Goal: Task Accomplishment & Management: Manage account settings

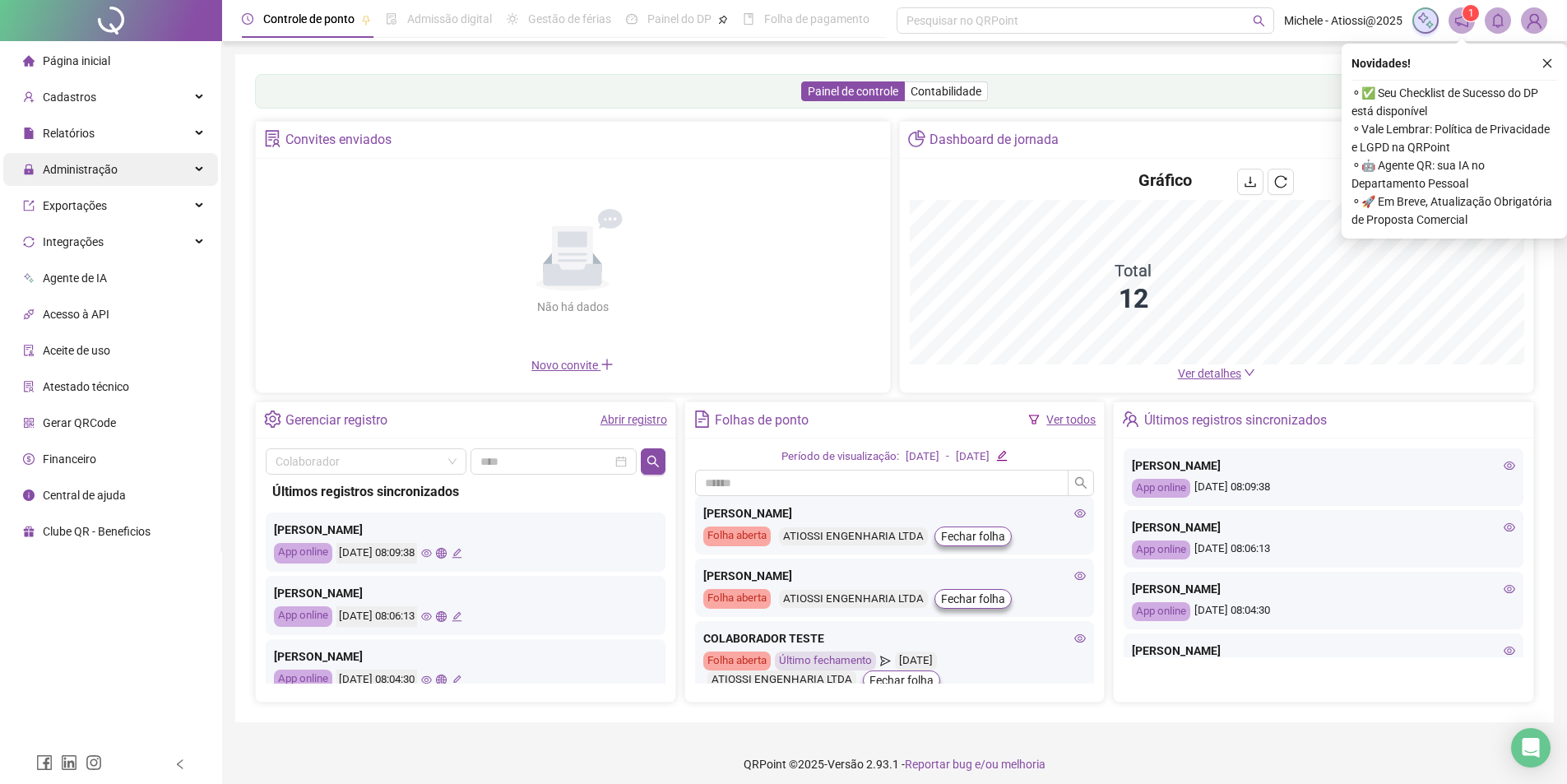
click at [155, 160] on div "Administração" at bounding box center [110, 169] width 215 height 33
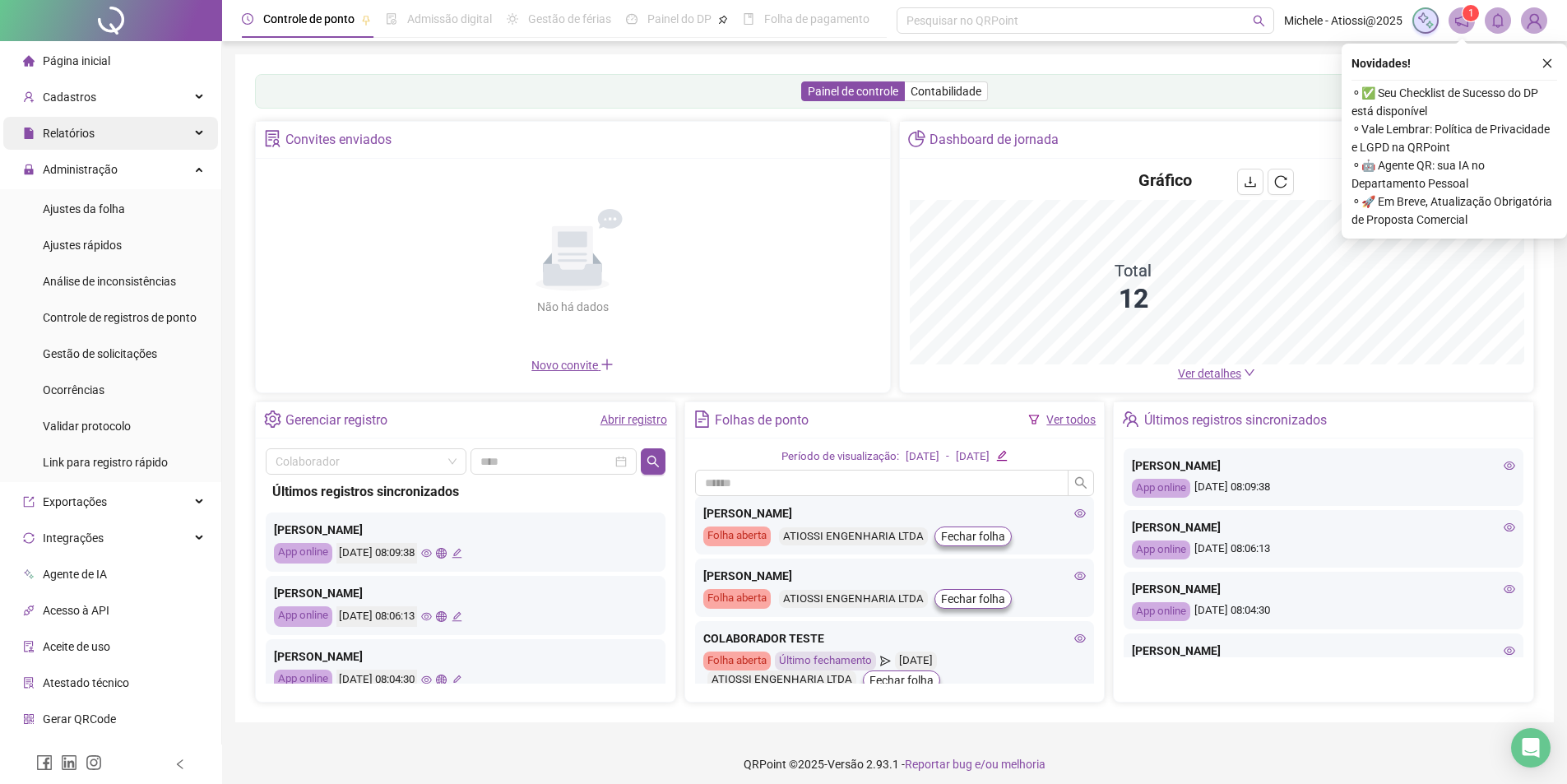
click at [160, 137] on div "Relatórios" at bounding box center [110, 133] width 215 height 33
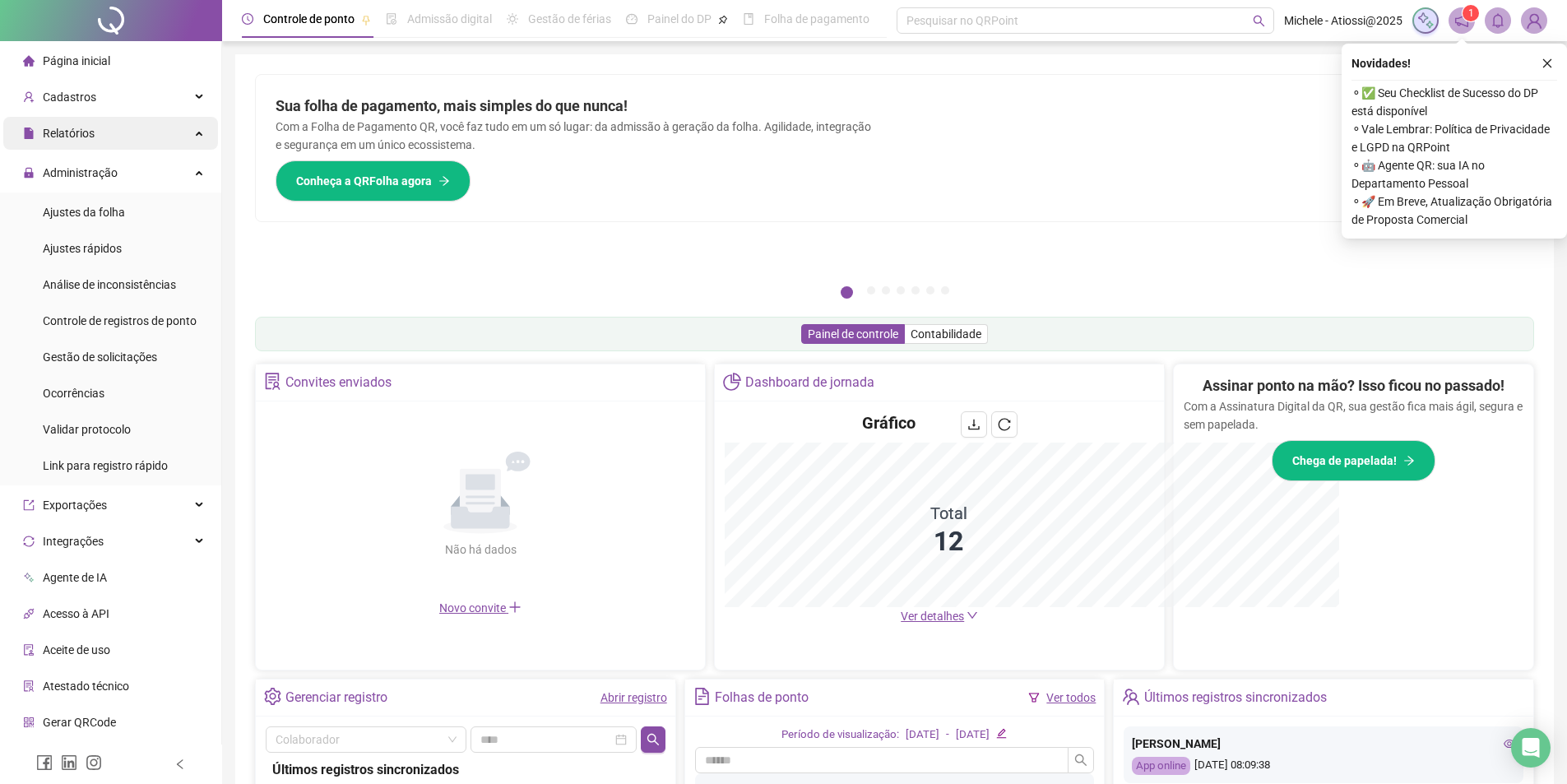
click at [179, 130] on div "Relatórios" at bounding box center [110, 133] width 215 height 33
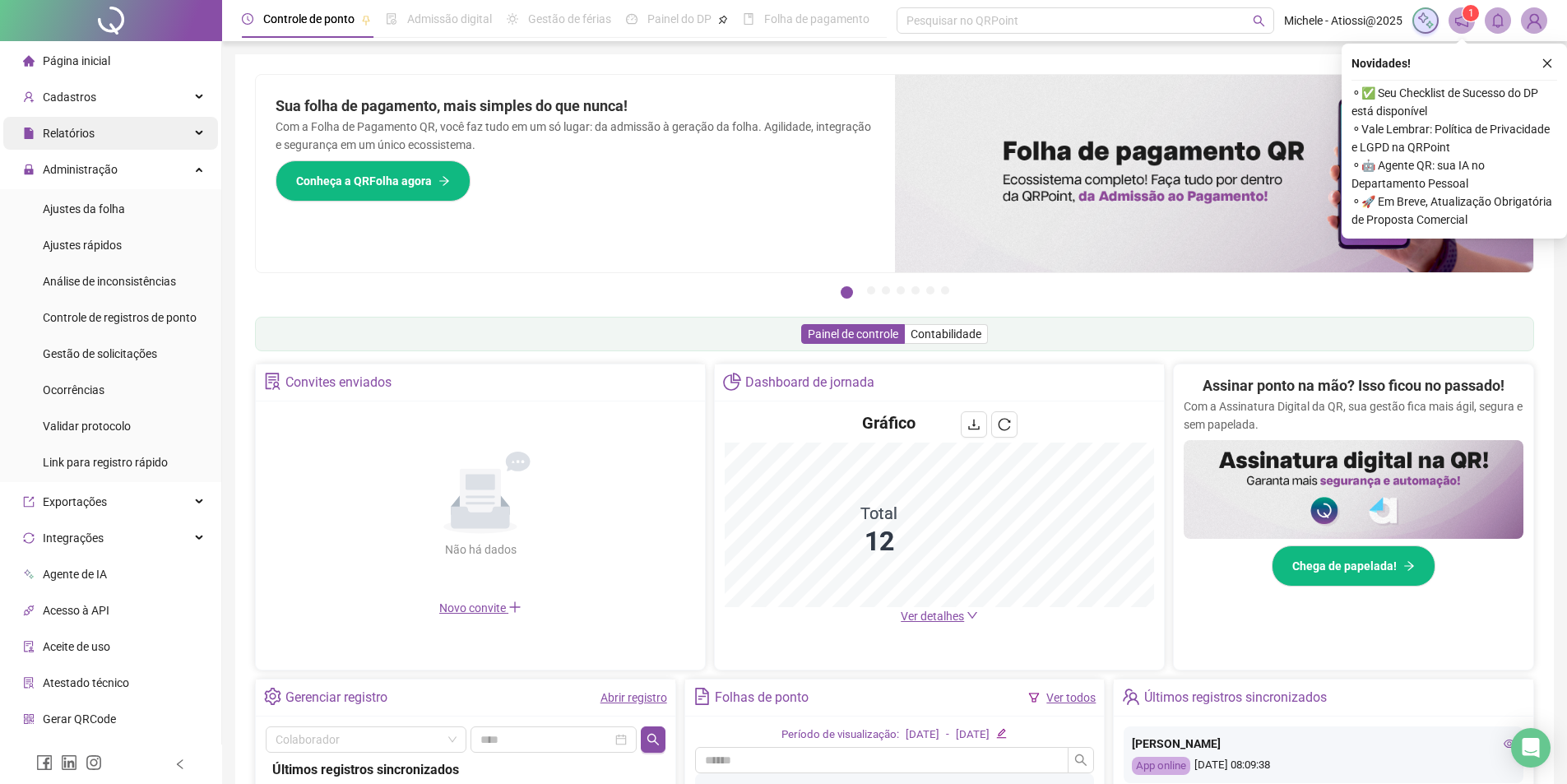
click at [179, 130] on div "Relatórios" at bounding box center [110, 133] width 215 height 33
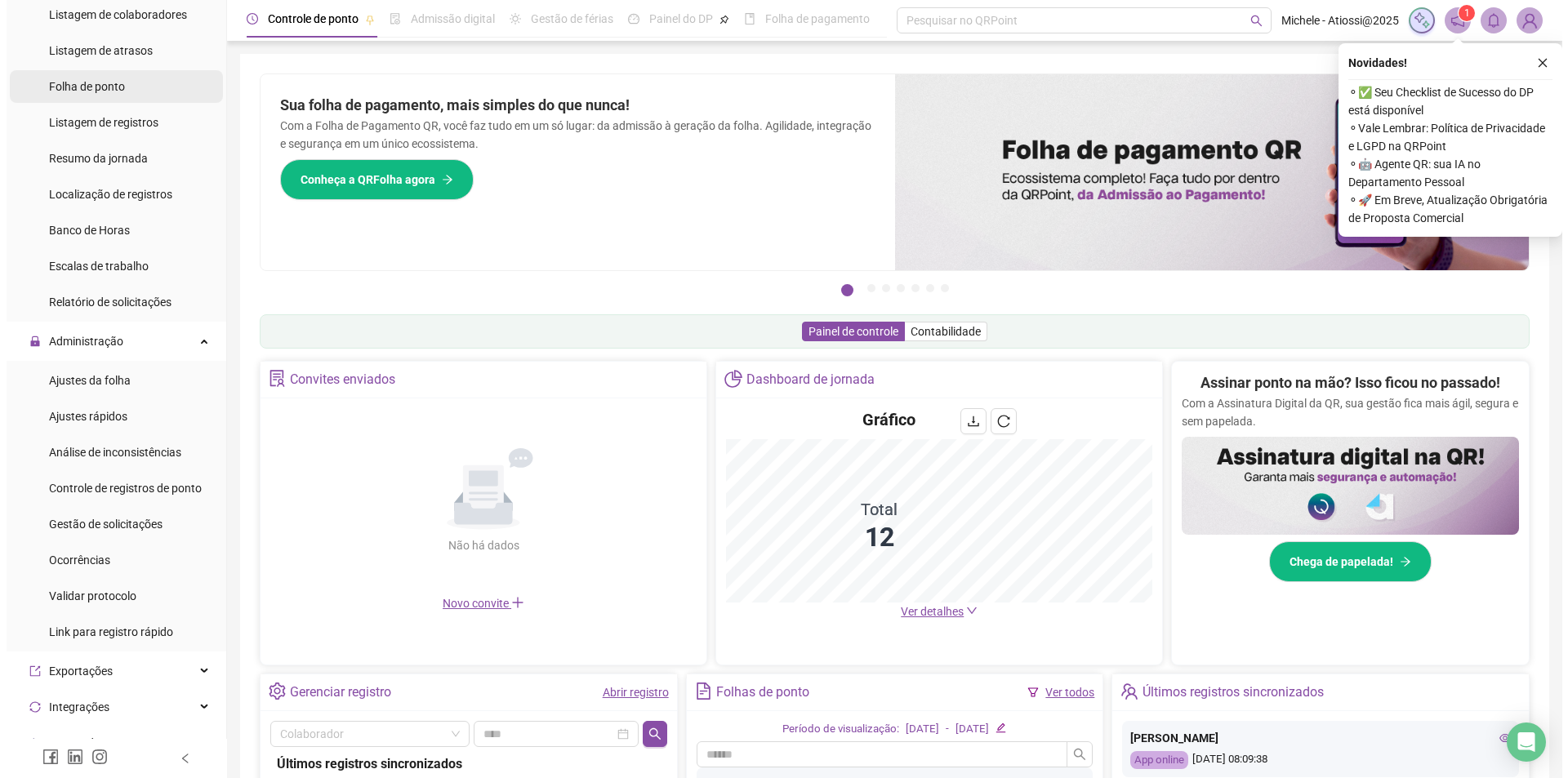
scroll to position [164, 0]
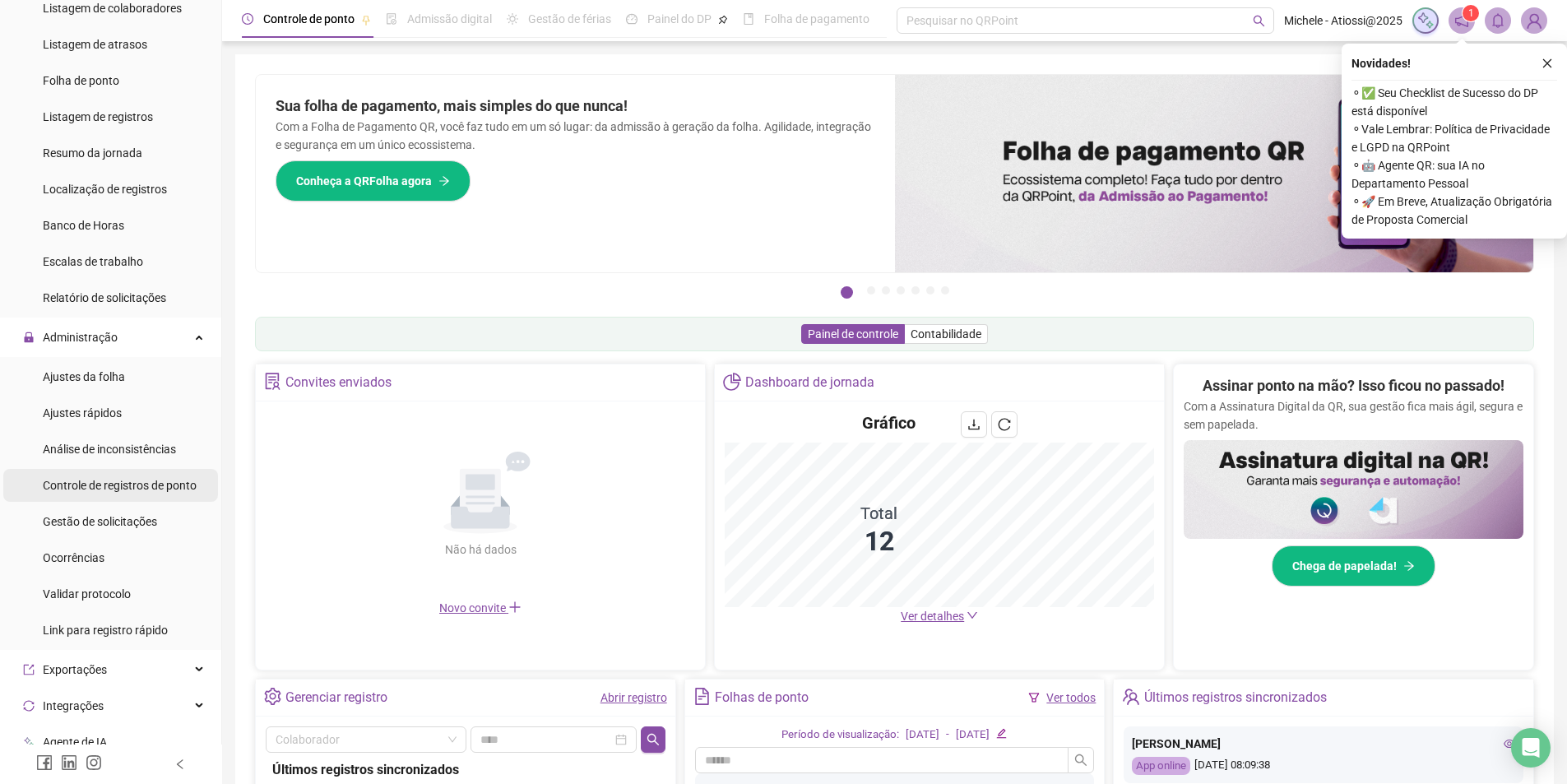
click at [136, 485] on span "Controle de registros de ponto" at bounding box center [120, 485] width 154 height 13
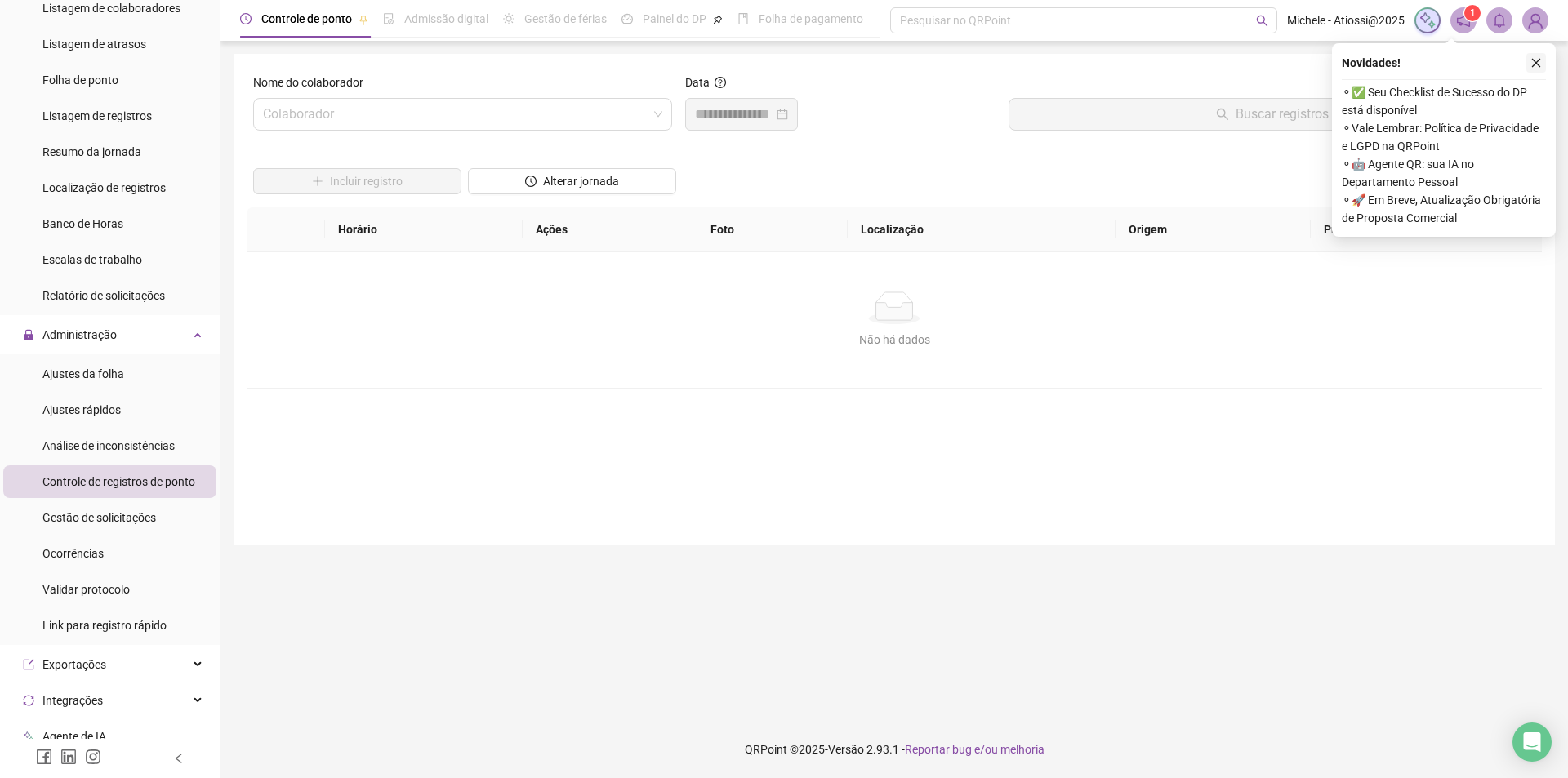
click at [1540, 63] on icon "close" at bounding box center [1536, 64] width 12 height 12
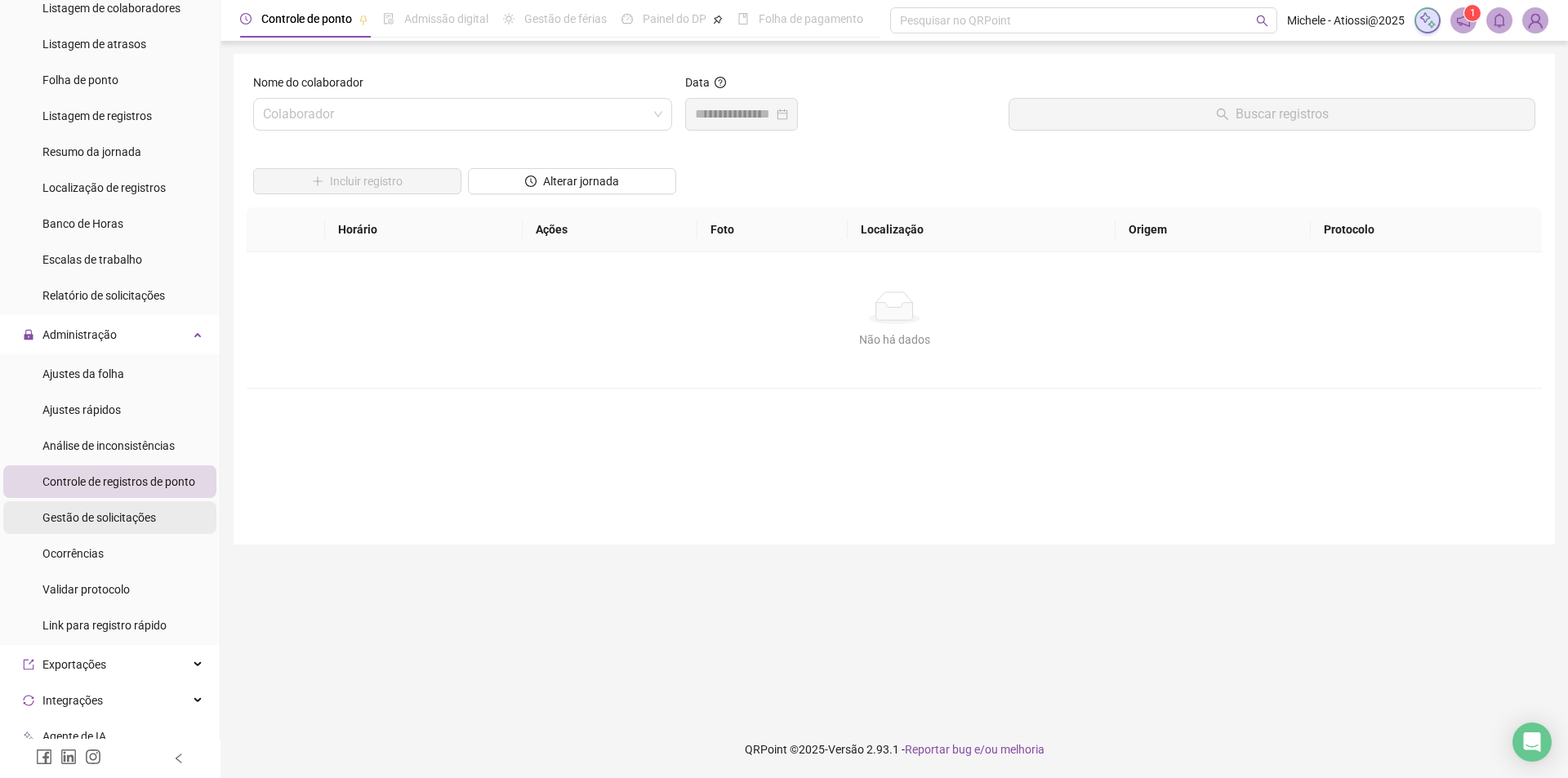
click at [133, 517] on span "Gestão de solicitações" at bounding box center [99, 517] width 113 height 13
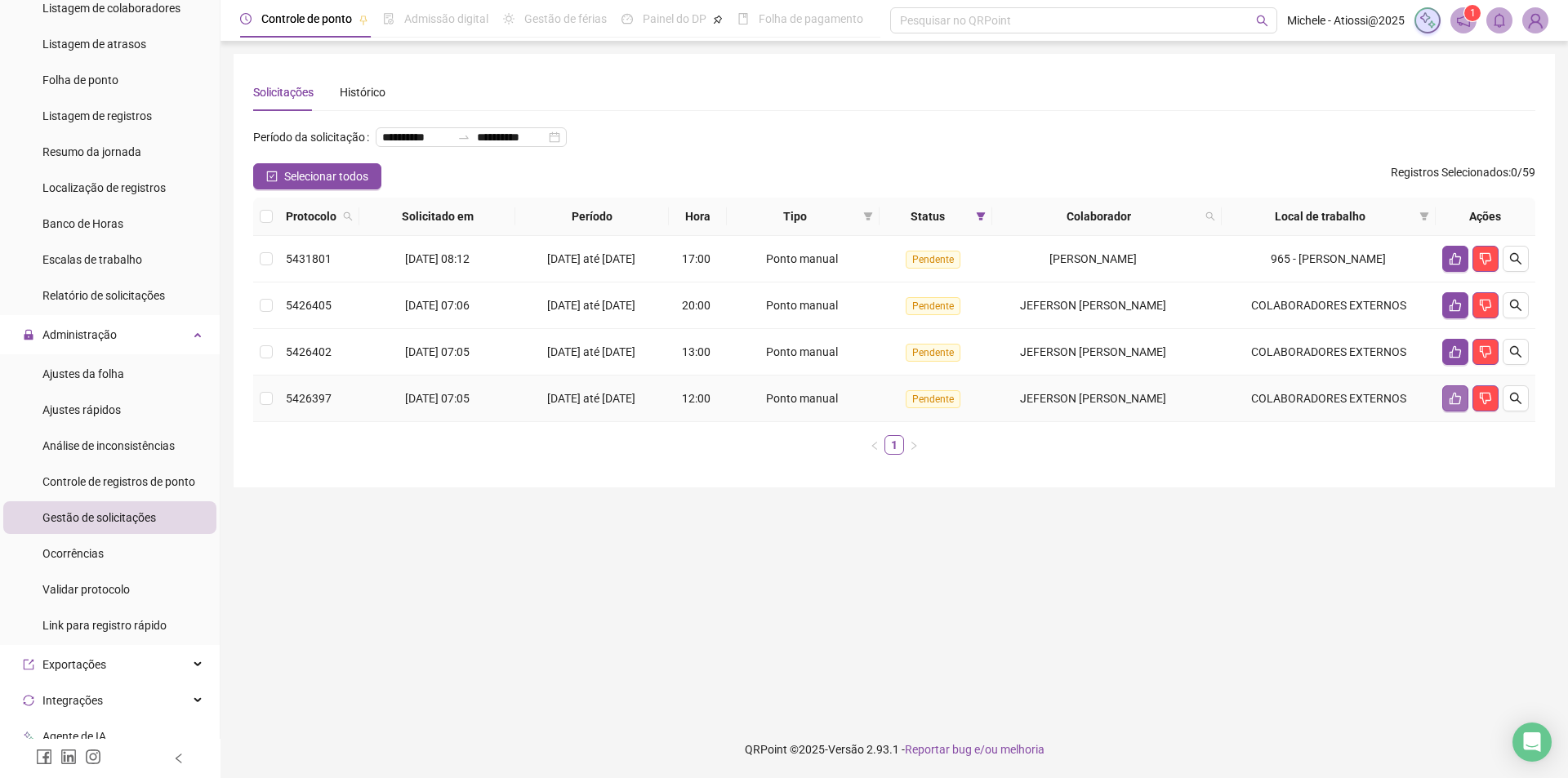
click at [1450, 405] on icon "like" at bounding box center [1455, 399] width 12 height 12
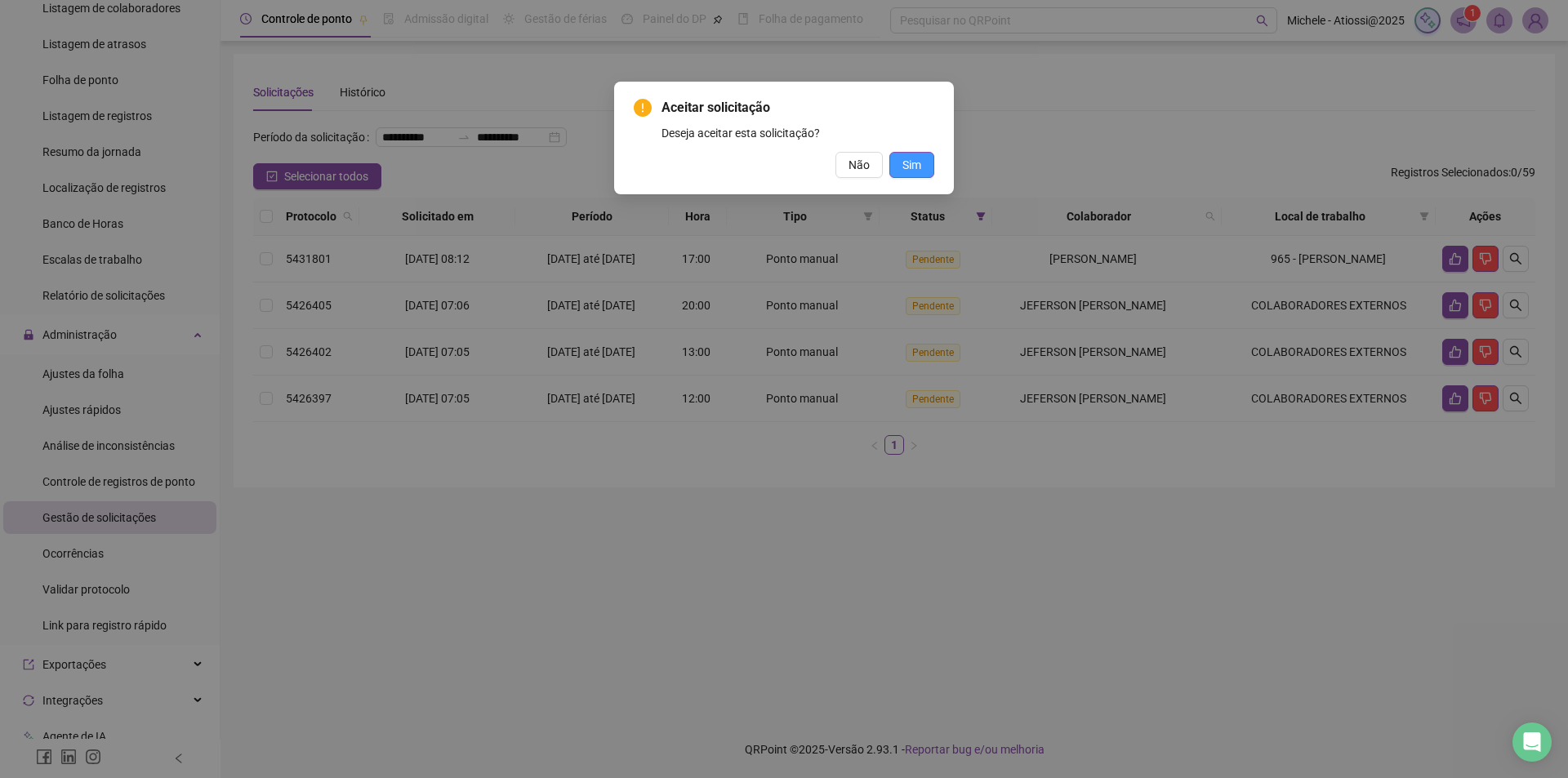
click at [923, 168] on button "Sim" at bounding box center [911, 165] width 45 height 26
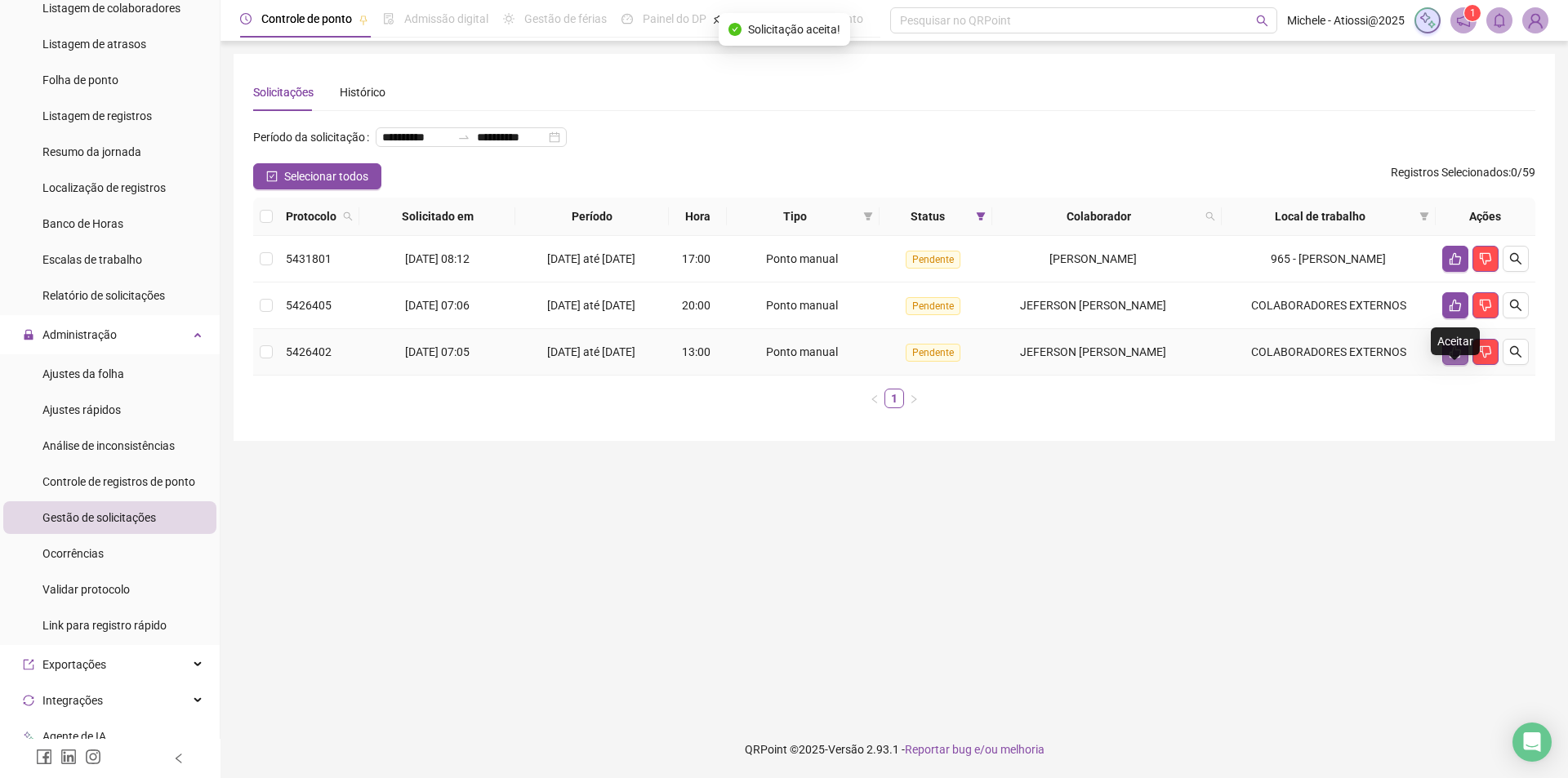
click at [1457, 358] on icon "like" at bounding box center [1454, 351] width 13 height 13
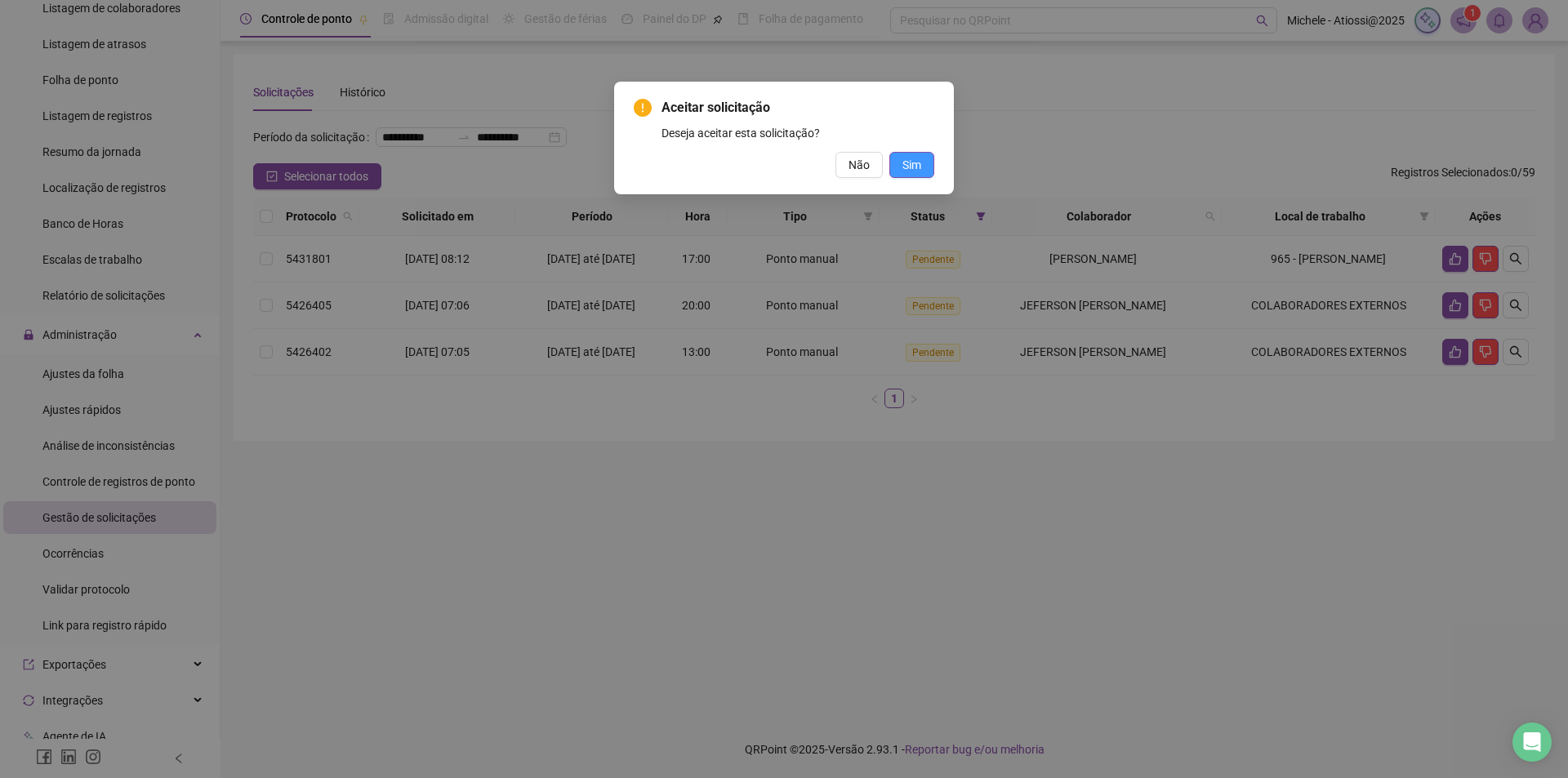
click at [890, 168] on button "Sim" at bounding box center [911, 165] width 45 height 26
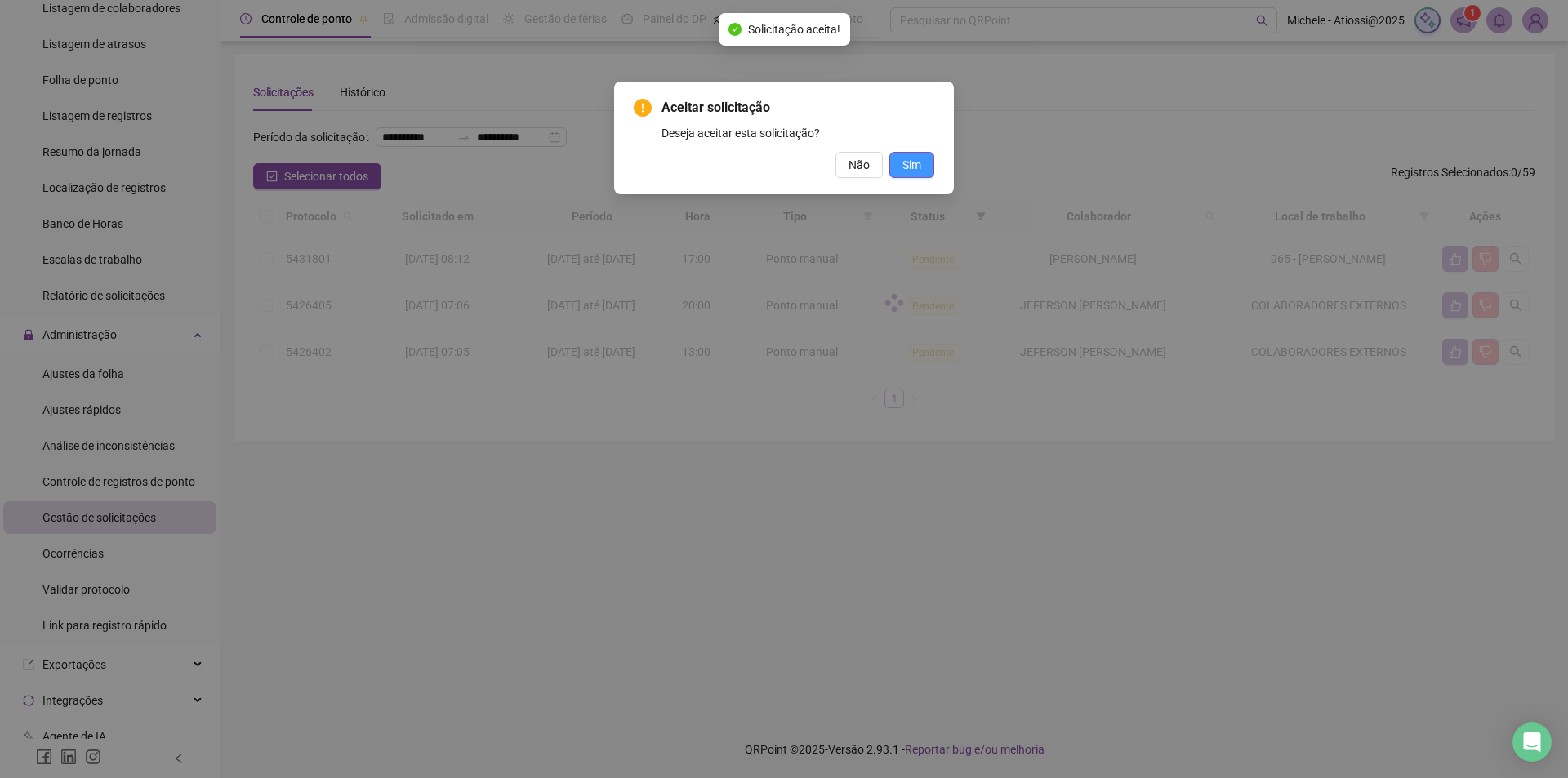
click at [914, 166] on div "Aceitar solicitação Deseja aceitar esta solicitação? Não Sim" at bounding box center [784, 389] width 1568 height 778
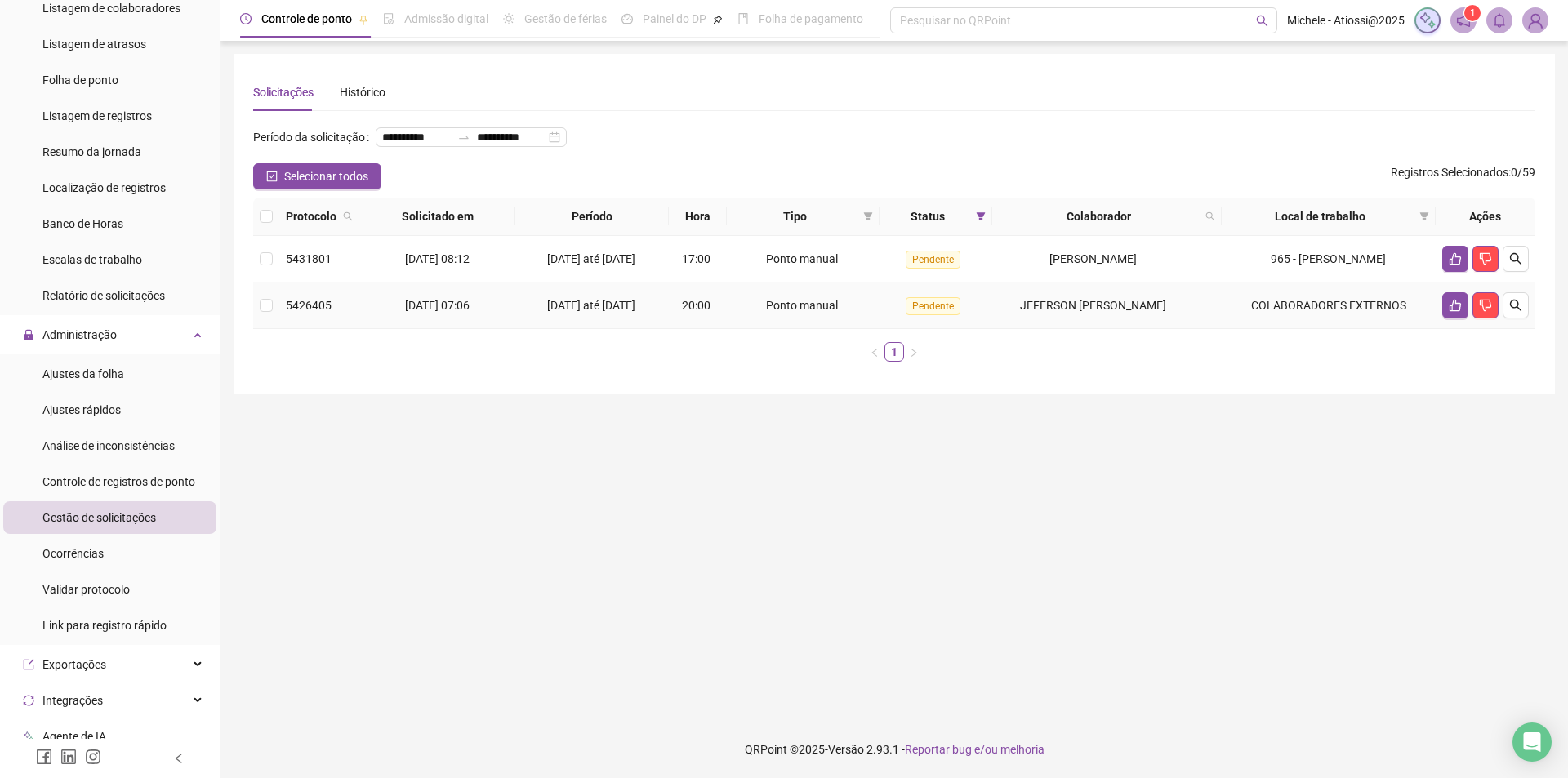
click at [1470, 329] on td at bounding box center [1485, 306] width 99 height 47
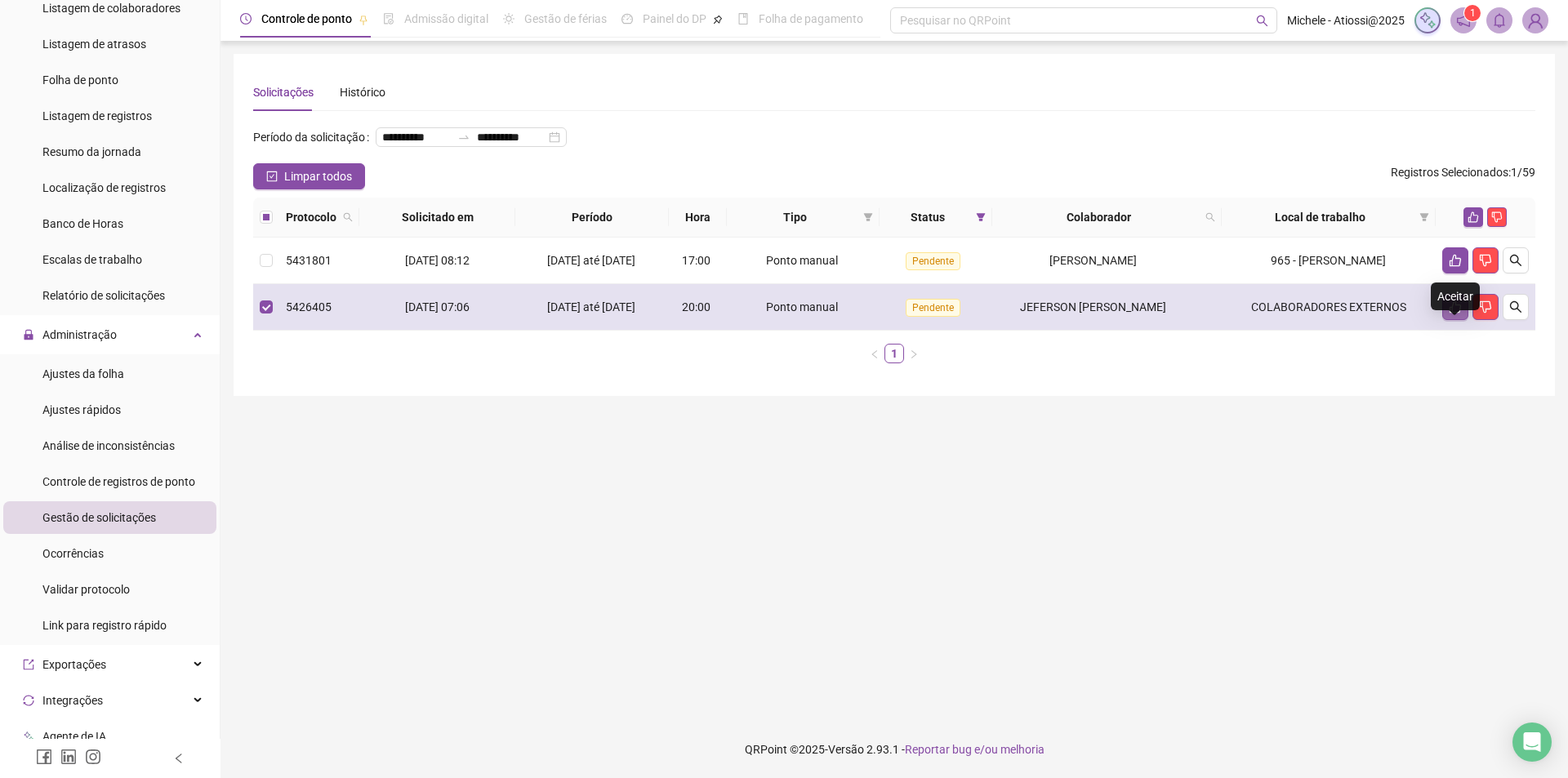
click at [1450, 321] on button "button" at bounding box center [1455, 307] width 26 height 26
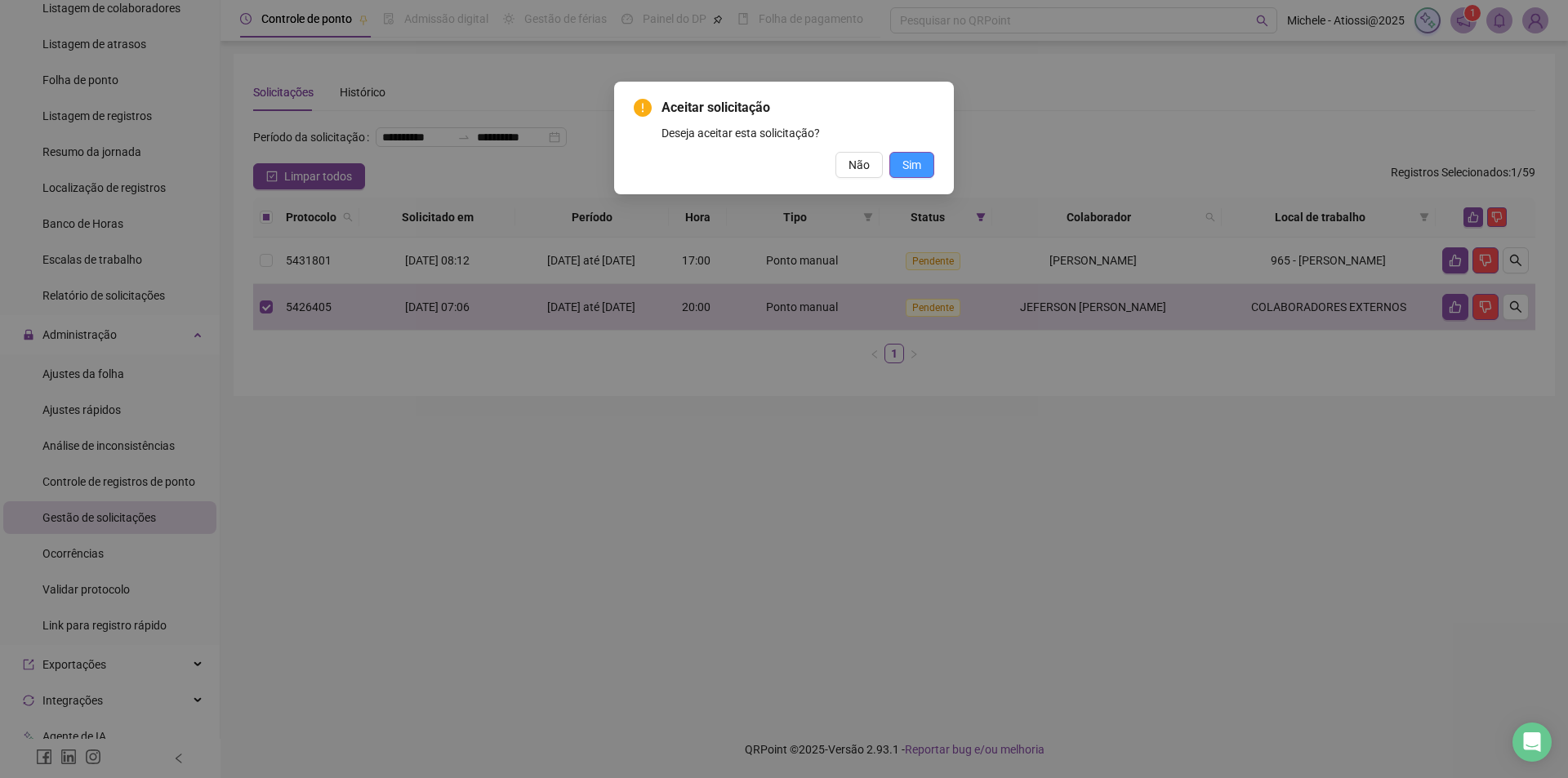
click at [914, 163] on span "Sim" at bounding box center [911, 165] width 19 height 18
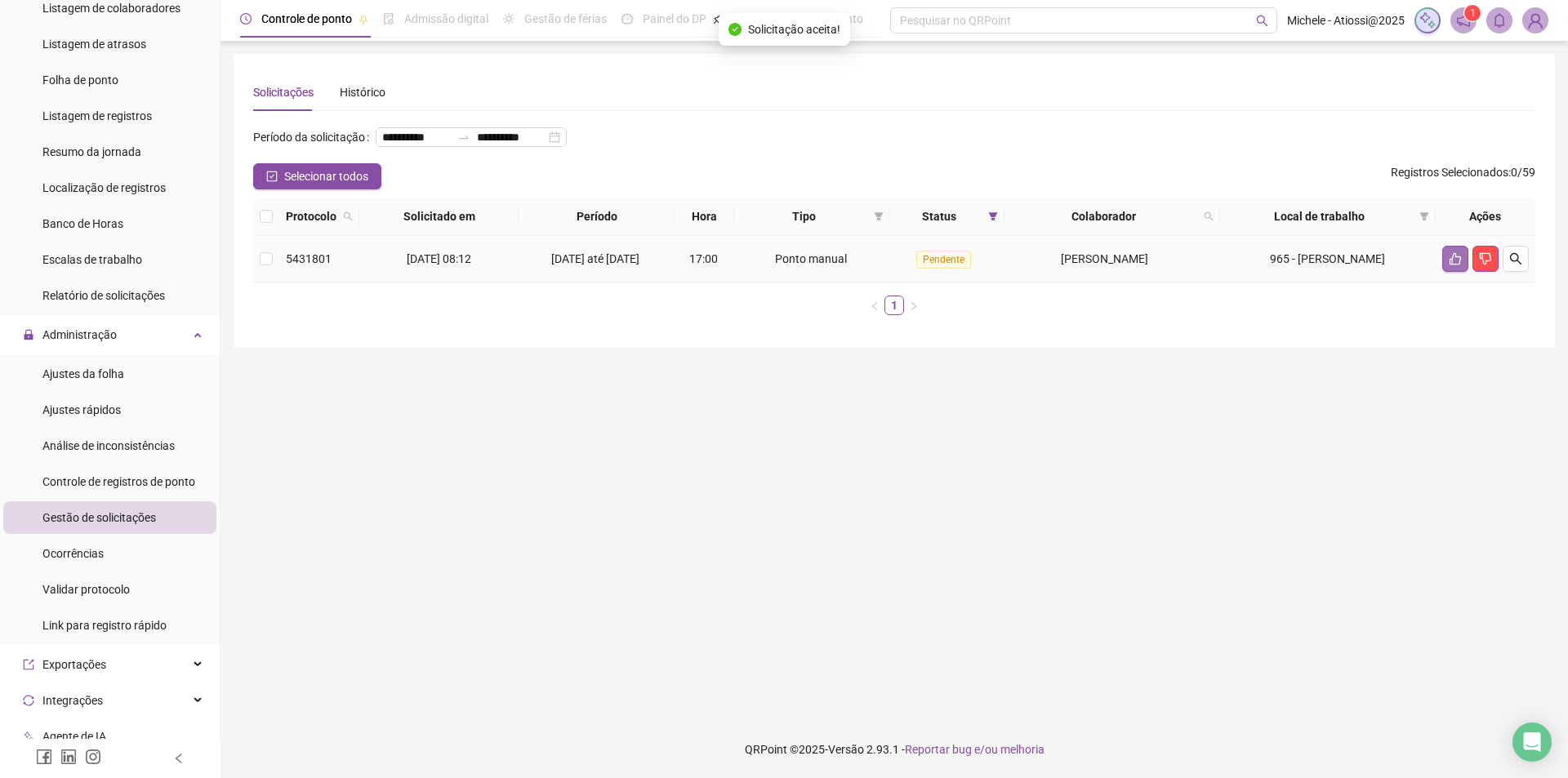
click at [1453, 265] on icon "like" at bounding box center [1454, 258] width 13 height 13
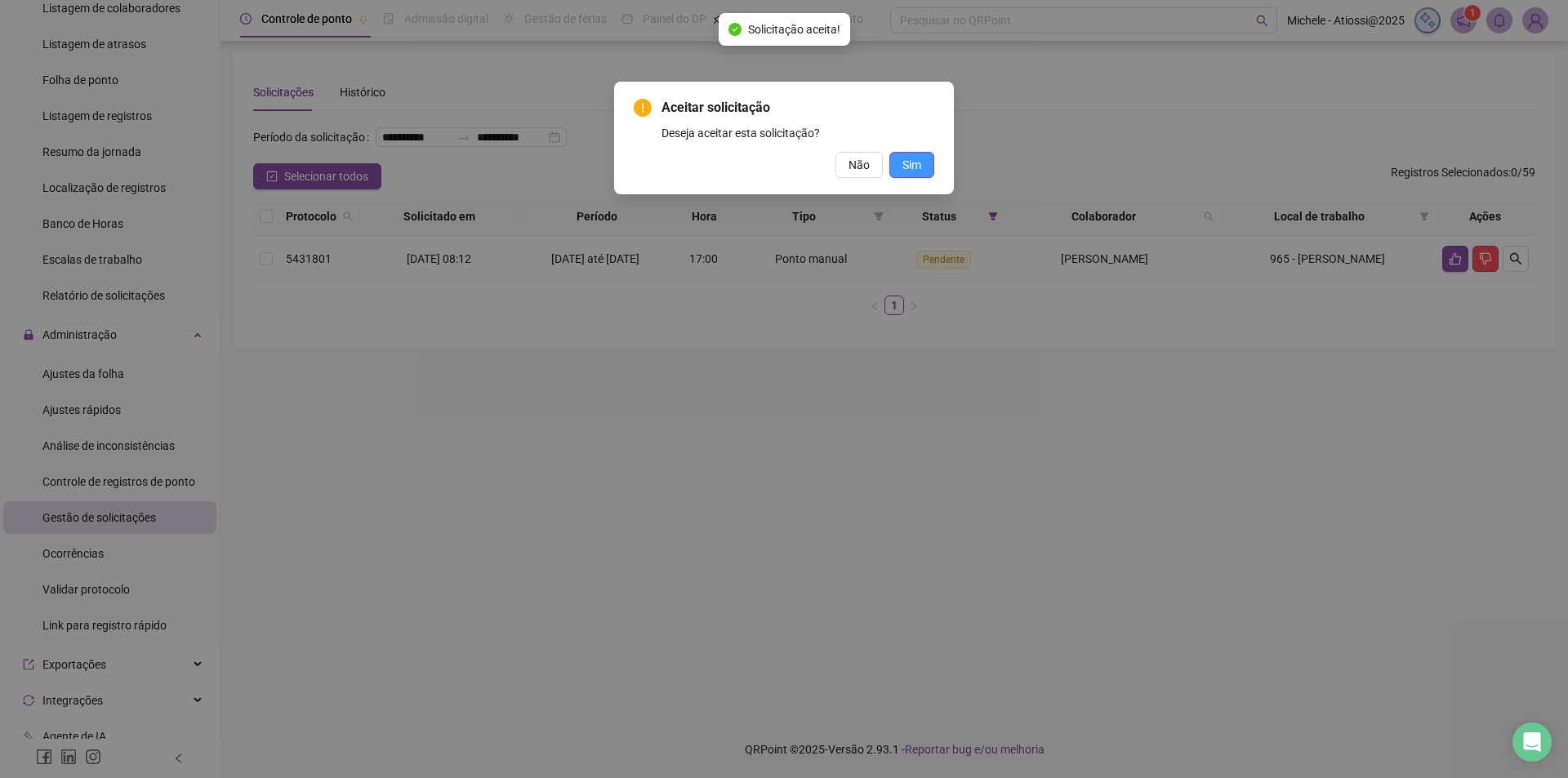
click at [915, 170] on span "Sim" at bounding box center [911, 165] width 19 height 18
